Goal: Information Seeking & Learning: Learn about a topic

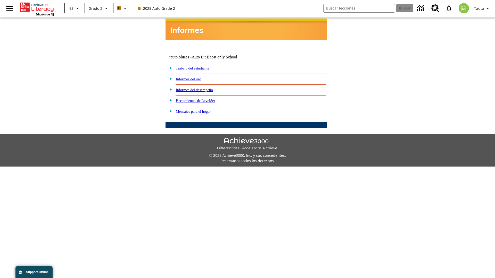
click at [201, 88] on link "Informes del desempeño" at bounding box center [194, 90] width 37 height 4
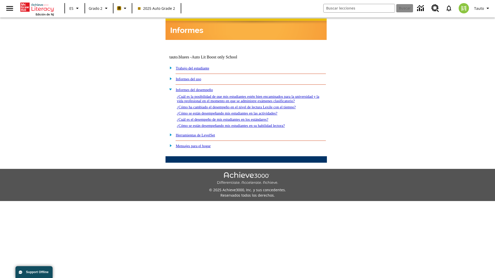
click at [235, 111] on link "¿Cómo se están desempeñando mis estudiantes en las actividades?" at bounding box center [227, 113] width 100 height 4
